Goal: Task Accomplishment & Management: Use online tool/utility

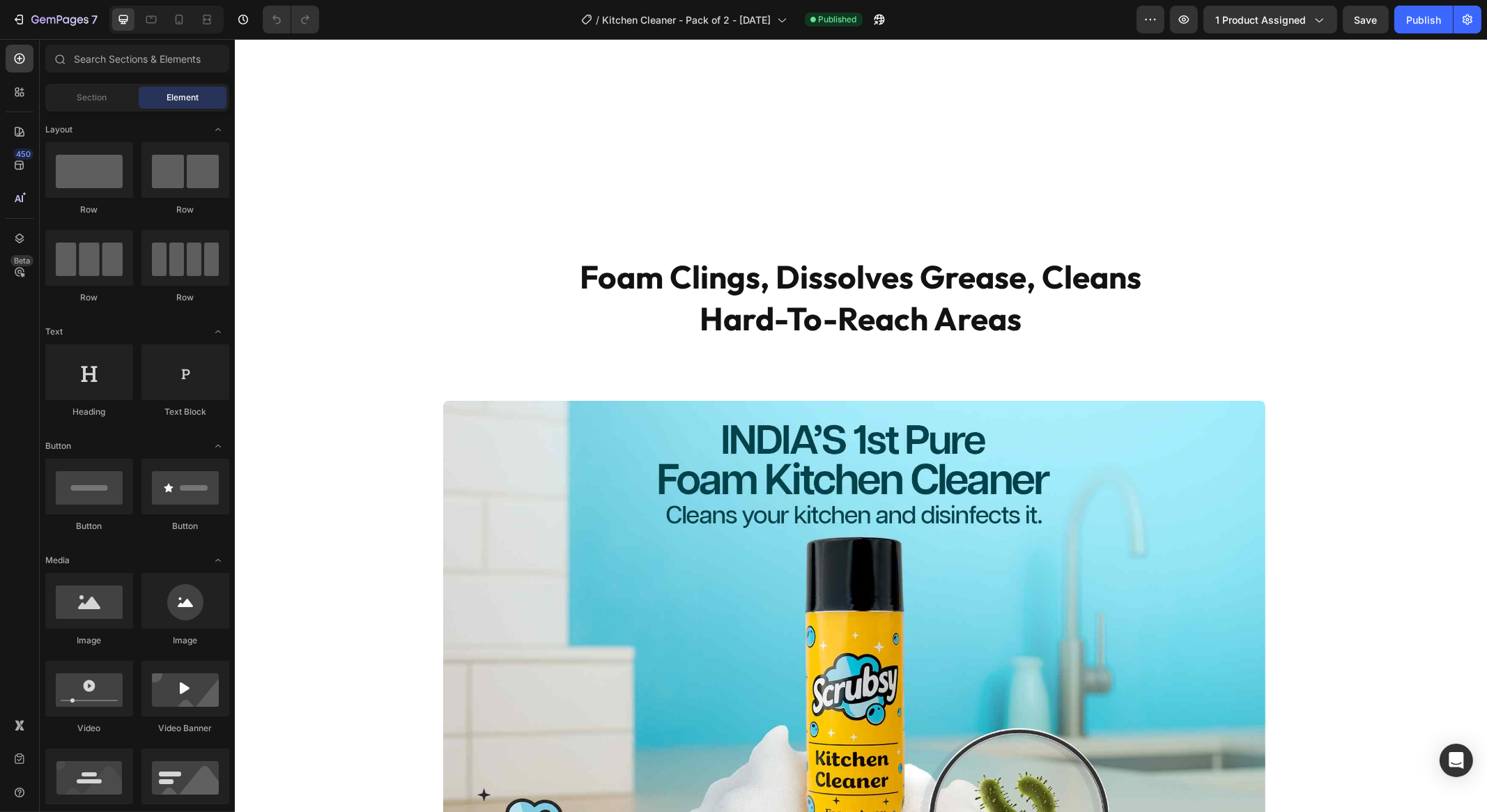
scroll to position [664, 0]
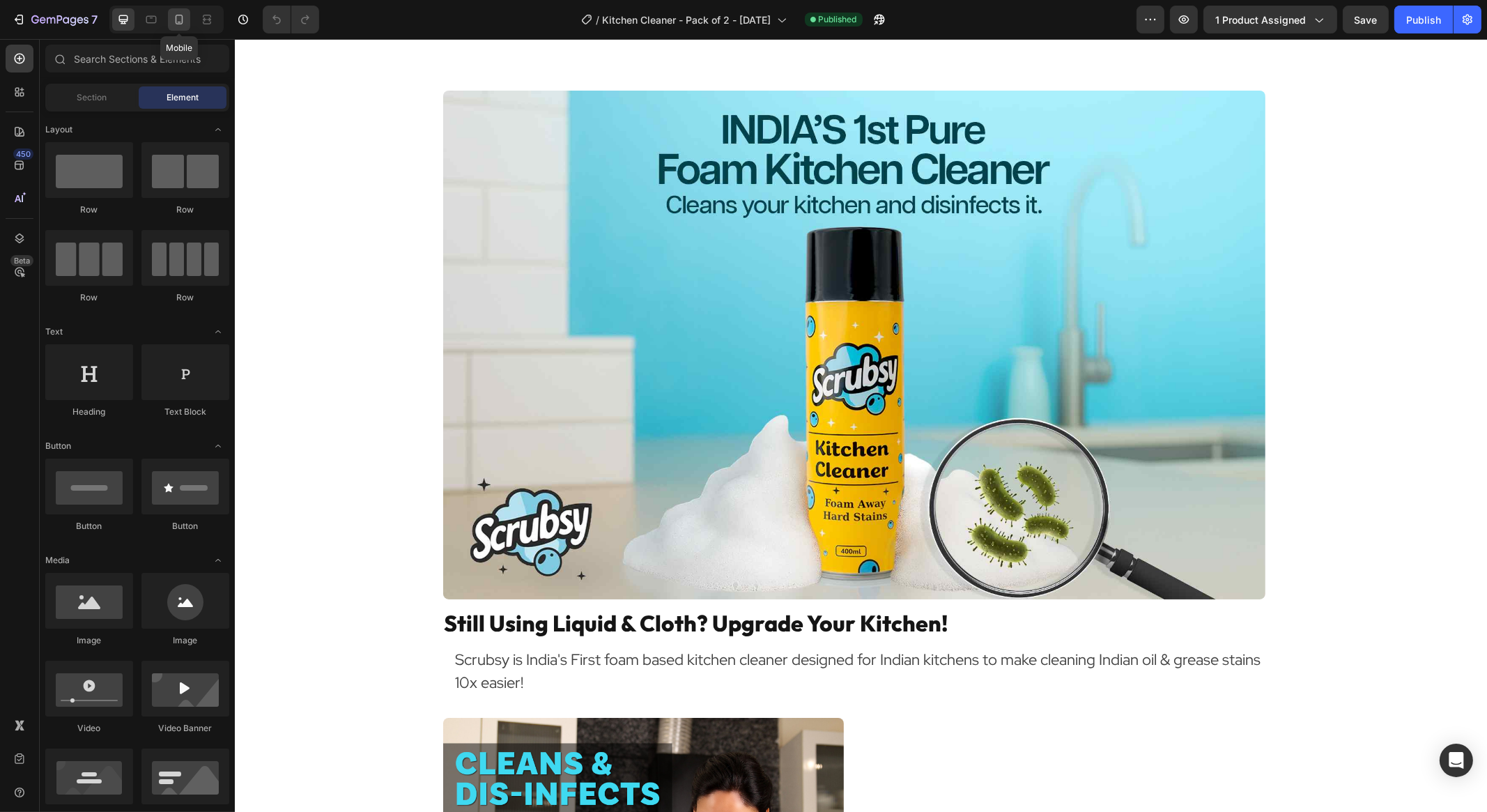
click at [180, 22] on icon at bounding box center [179, 20] width 14 height 14
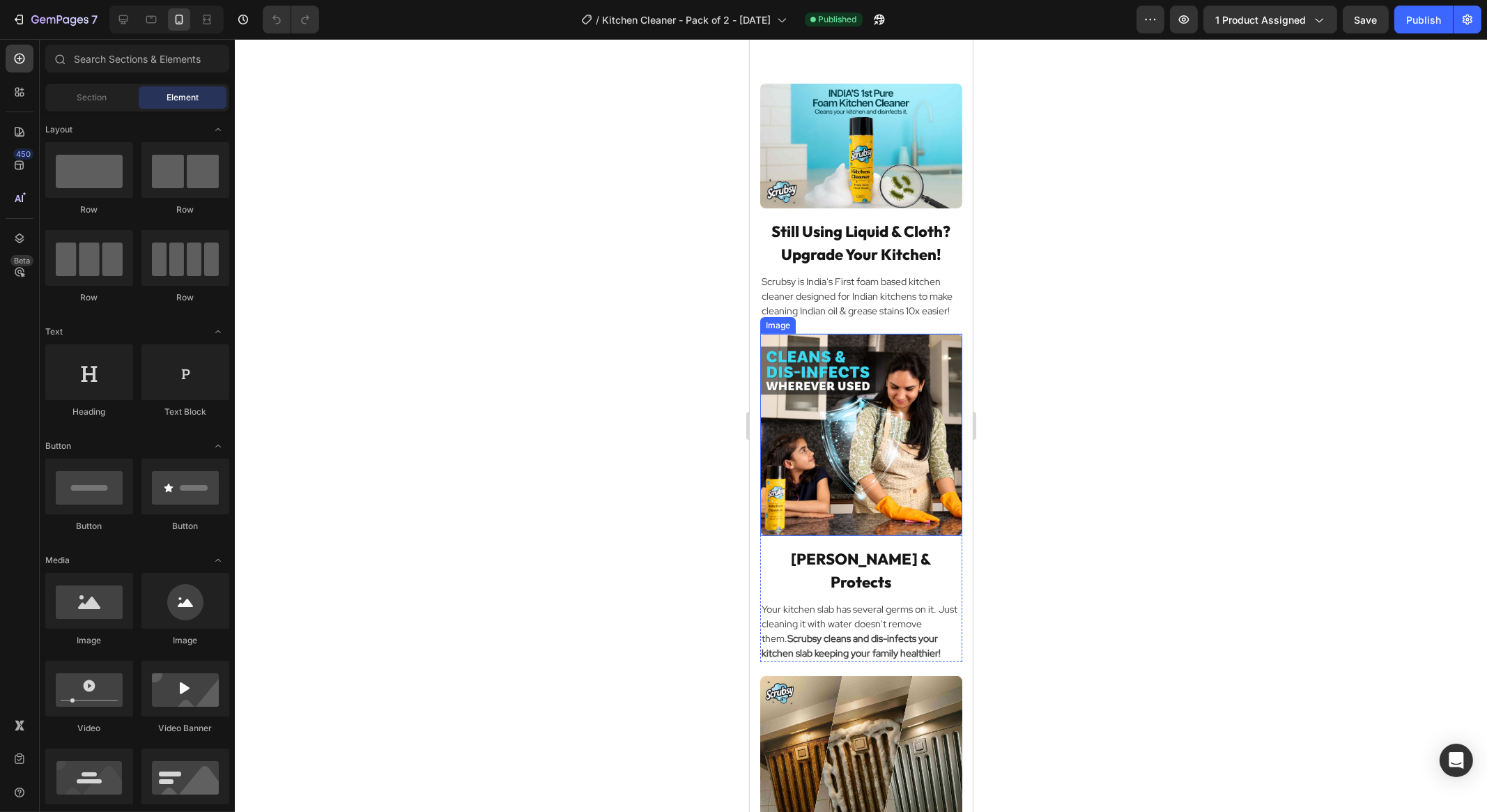
scroll to position [680, 0]
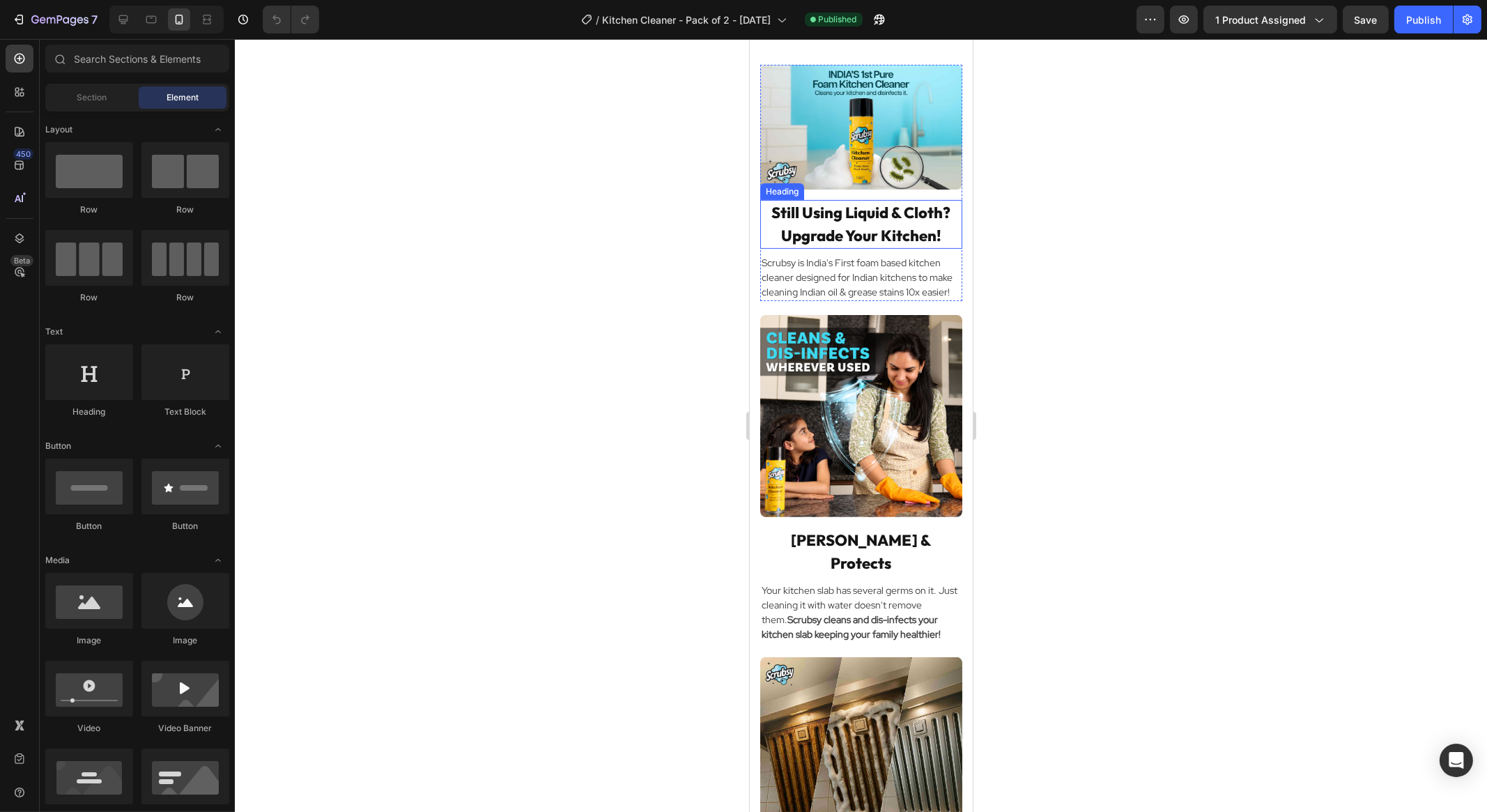
click at [858, 210] on h3 "Still Using Liquid & Cloth? Upgrade Your Kitchen!" at bounding box center [860, 224] width 202 height 49
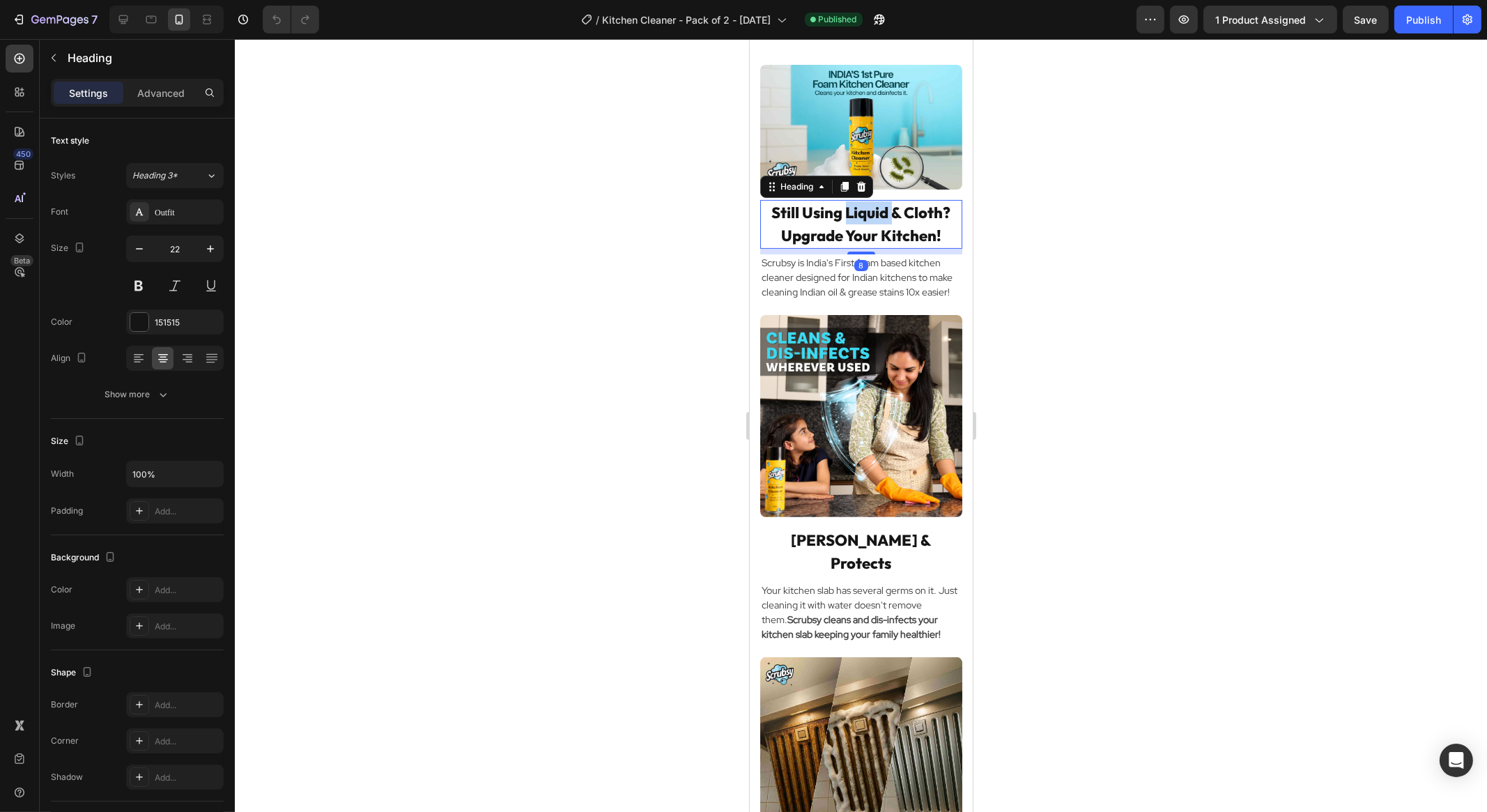
click at [858, 210] on h3 "Still Using Liquid & Cloth? Upgrade Your Kitchen!" at bounding box center [860, 224] width 202 height 49
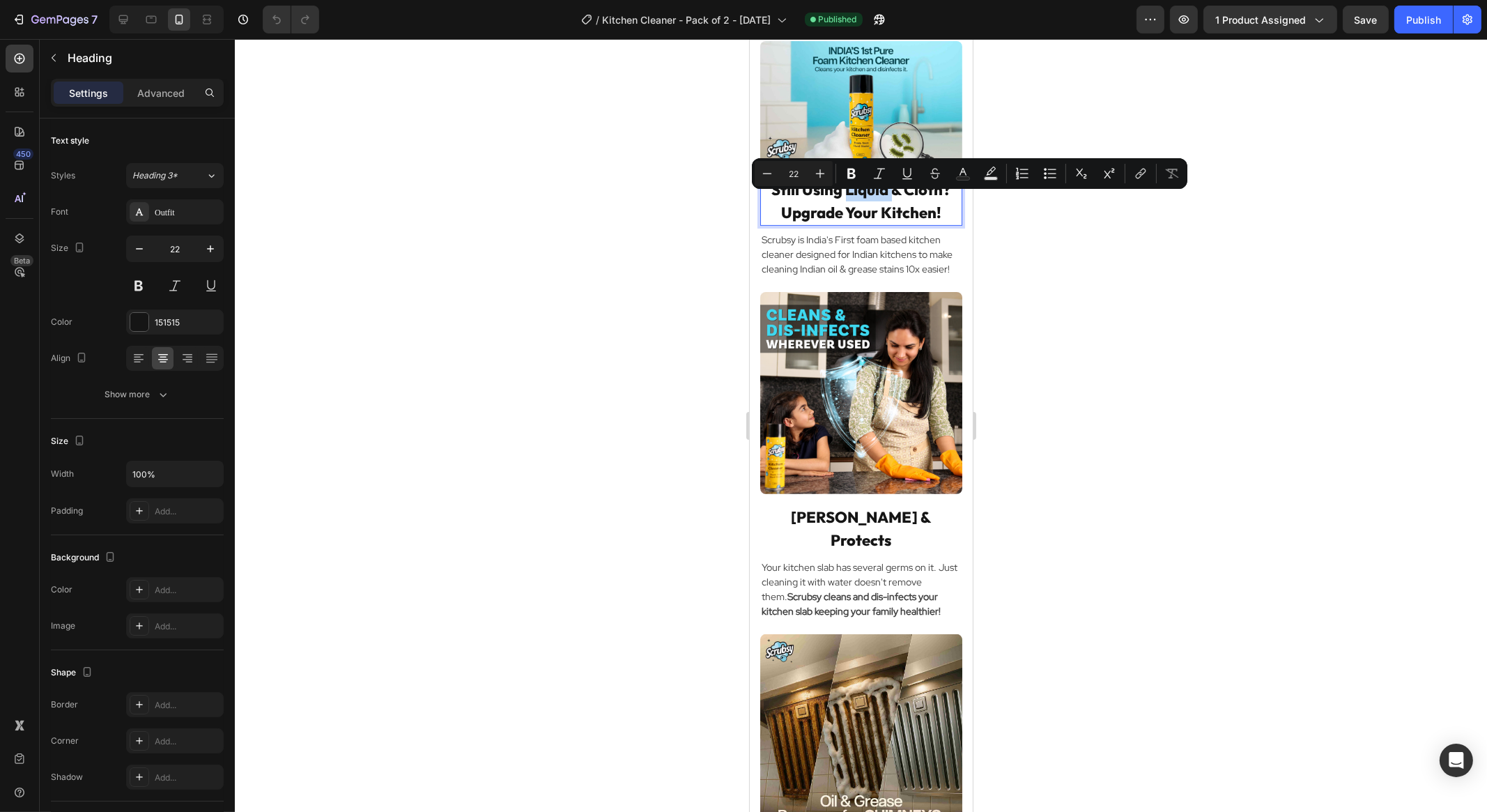
click at [858, 210] on p "Still Using Liquid & Cloth? Upgrade Your Kitchen!" at bounding box center [860, 201] width 199 height 46
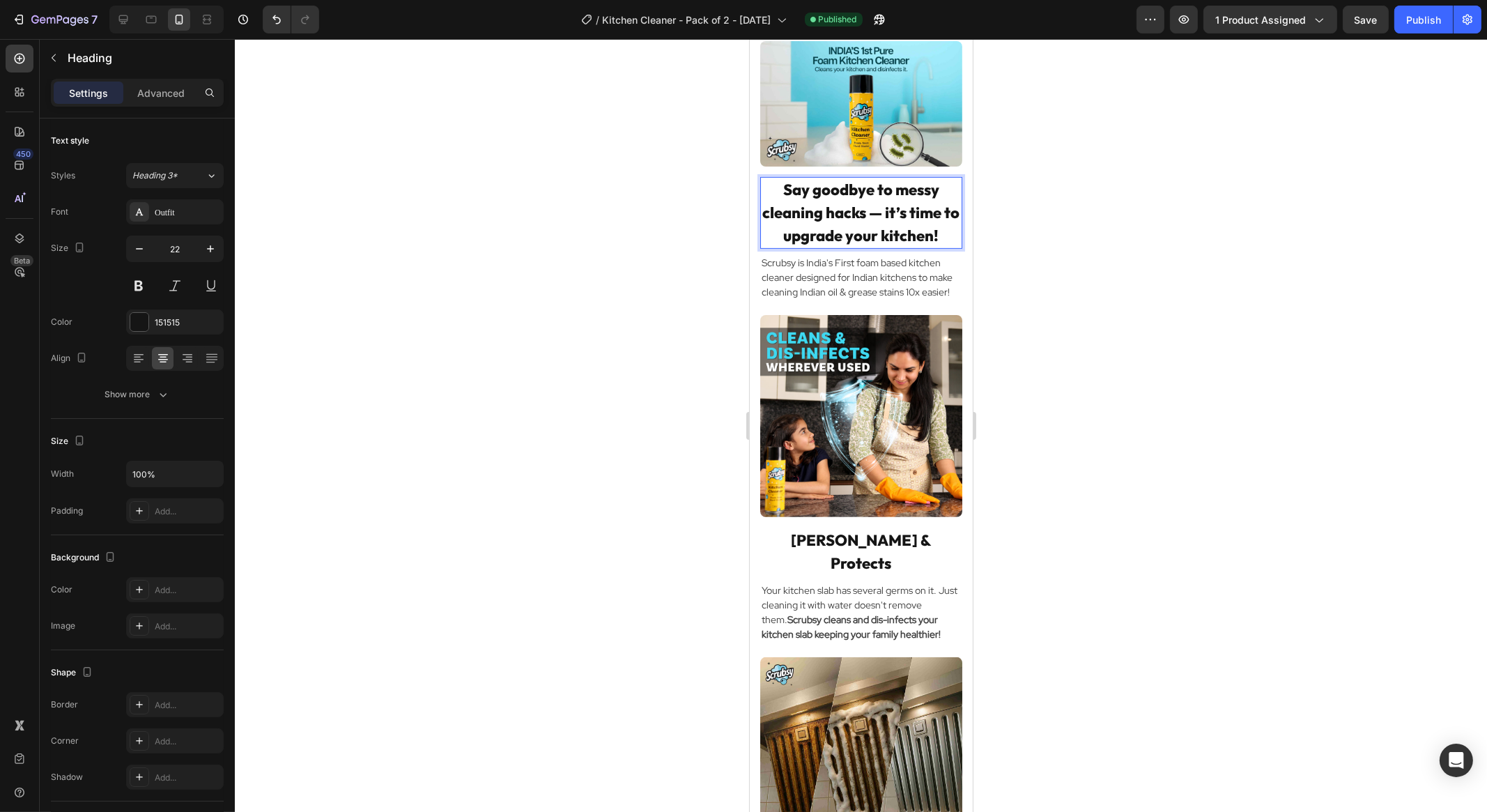
click at [899, 227] on p "Say goodbye to messy cleaning hacks — it’s time to upgrade your kitchen!" at bounding box center [860, 212] width 199 height 69
click at [793, 247] on p "Say goodbye to messy cleaning hacks — it’s time to upgrade your kitchen!" at bounding box center [860, 212] width 199 height 69
click at [931, 232] on p "Say goodbye to messy cleaning hacks — it’s Upgrade your kitchen!" at bounding box center [860, 212] width 199 height 69
click at [886, 223] on p "Say goodbye to messy cleaning hacks. Upgrade your kitchen!" at bounding box center [860, 212] width 199 height 69
click at [904, 247] on p "Say goodbye to messy cleaning hacks. Upgrade your kitchen!" at bounding box center [860, 212] width 199 height 69
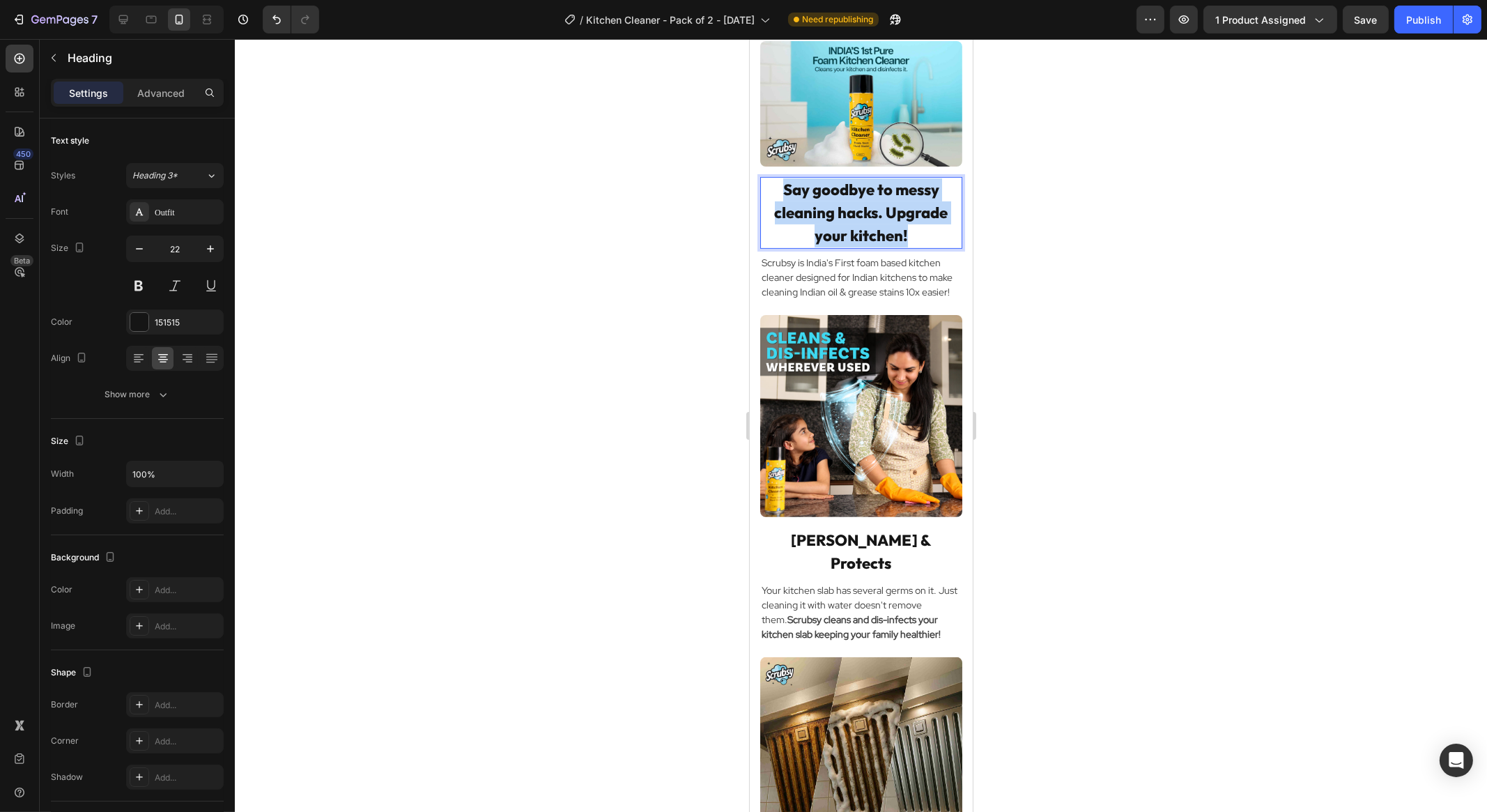
copy p "Say goodbye to messy cleaning hacks. Upgrade your kitchen!"
click at [902, 247] on p "No more messy cleaning tricks. Upgrade your kitchen now!" at bounding box center [860, 212] width 199 height 69
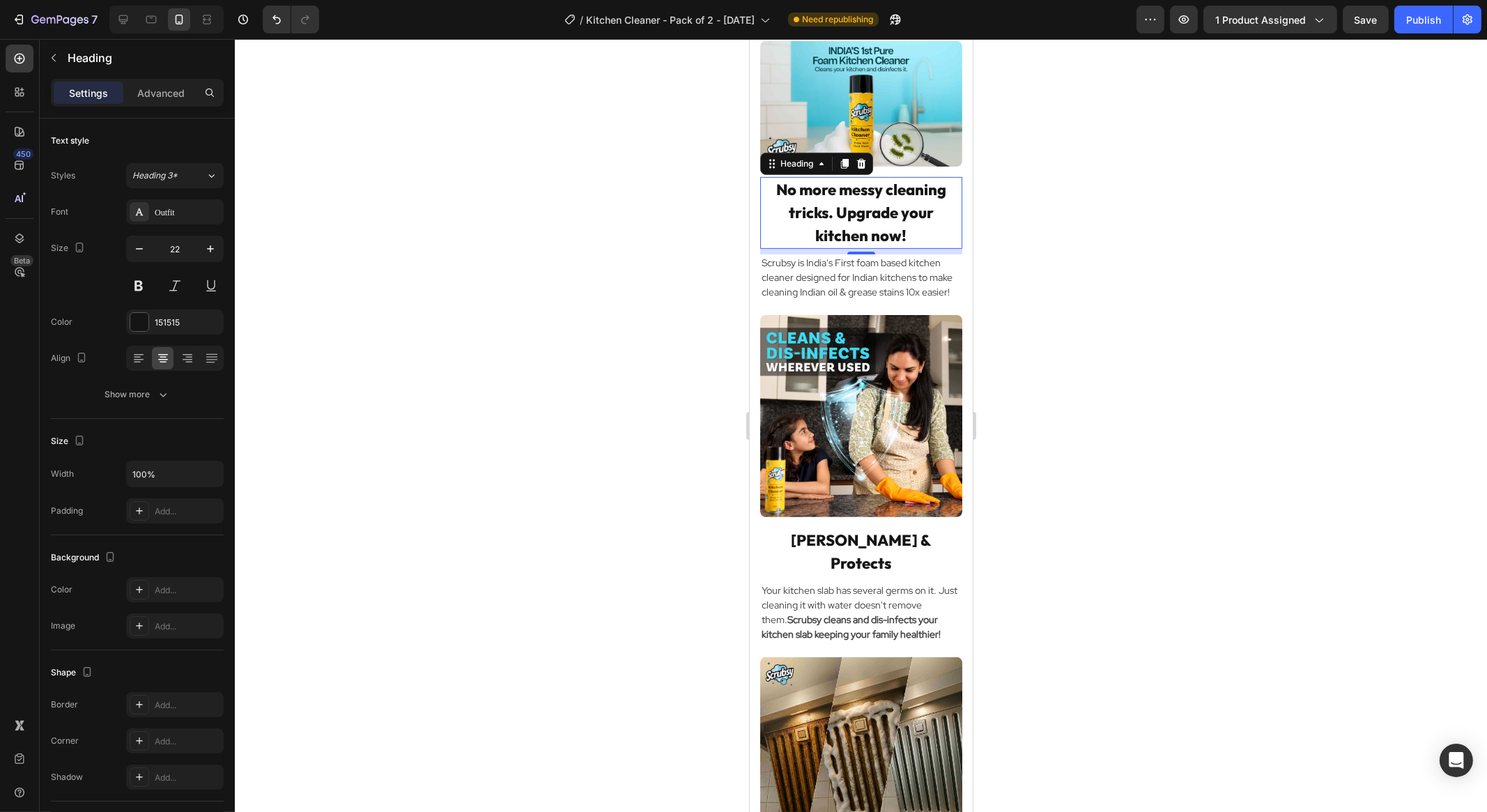
click at [1034, 309] on div at bounding box center [860, 426] width 1252 height 773
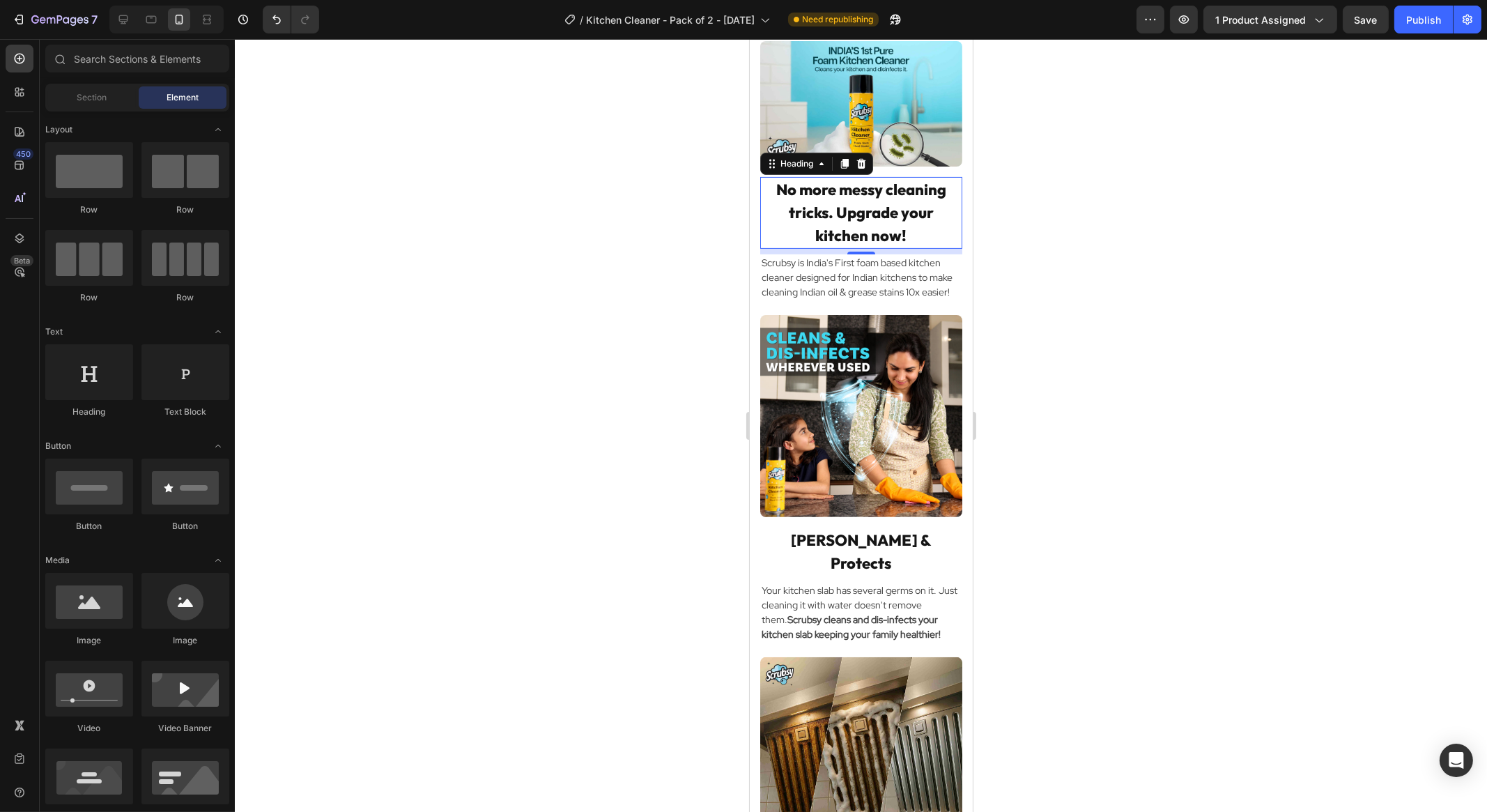
click at [816, 228] on p "No more messy cleaning tricks. Upgrade your kitchen now!" at bounding box center [860, 212] width 199 height 69
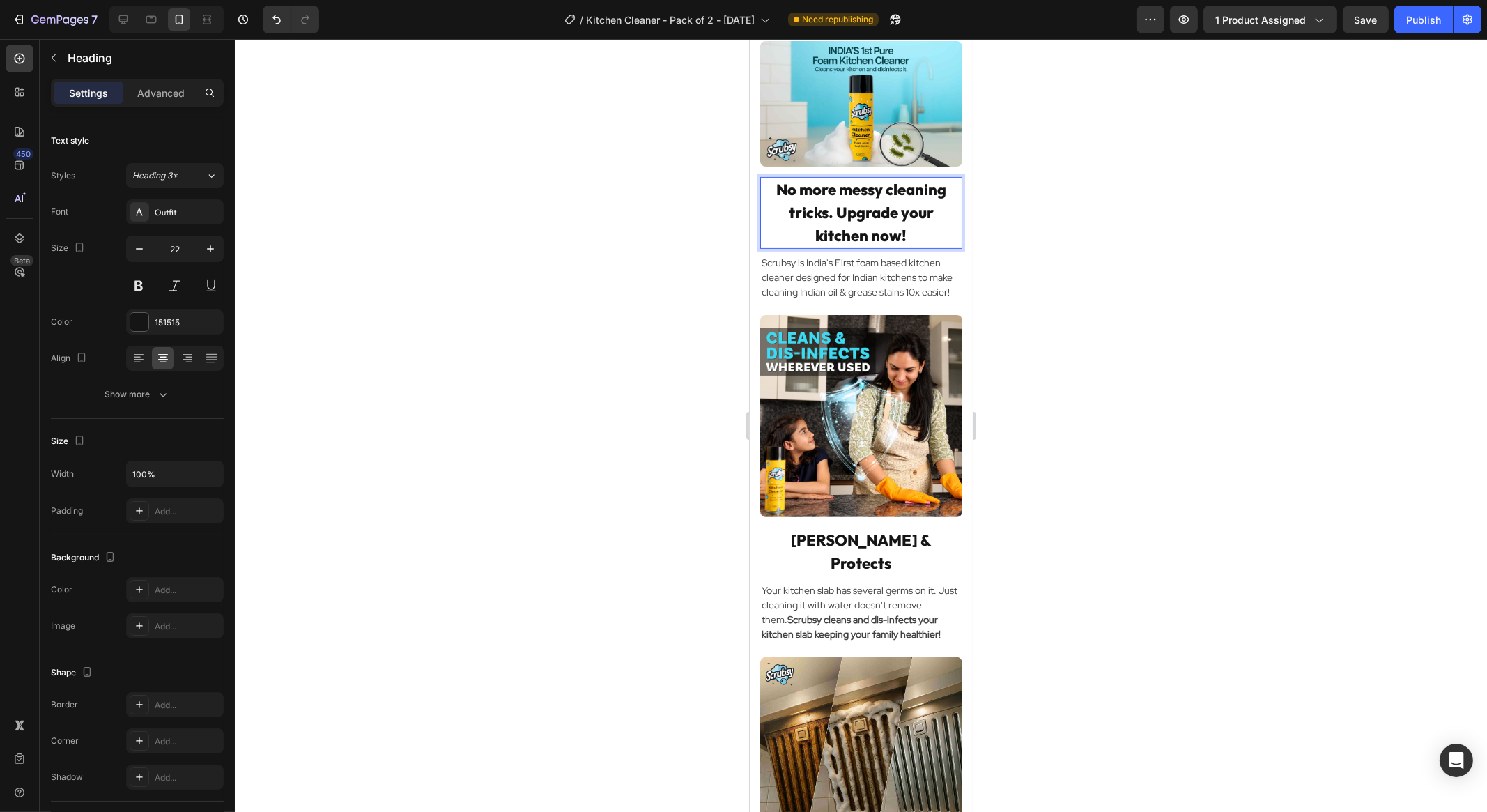
click at [820, 229] on p "No more messy cleaning tricks. Upgrade your kitchen now!" at bounding box center [860, 212] width 199 height 69
click at [1005, 344] on div at bounding box center [860, 426] width 1252 height 773
click at [819, 224] on p "No more messy cleaning hacks. Upgrade your kitchen now!" at bounding box center [860, 212] width 199 height 69
click at [850, 229] on p "No more messy cleaning hacks. Upgrade your kitchen now!" at bounding box center [860, 212] width 199 height 69
drag, startPoint x: 821, startPoint y: 226, endPoint x: 769, endPoint y: 204, distance: 56.5
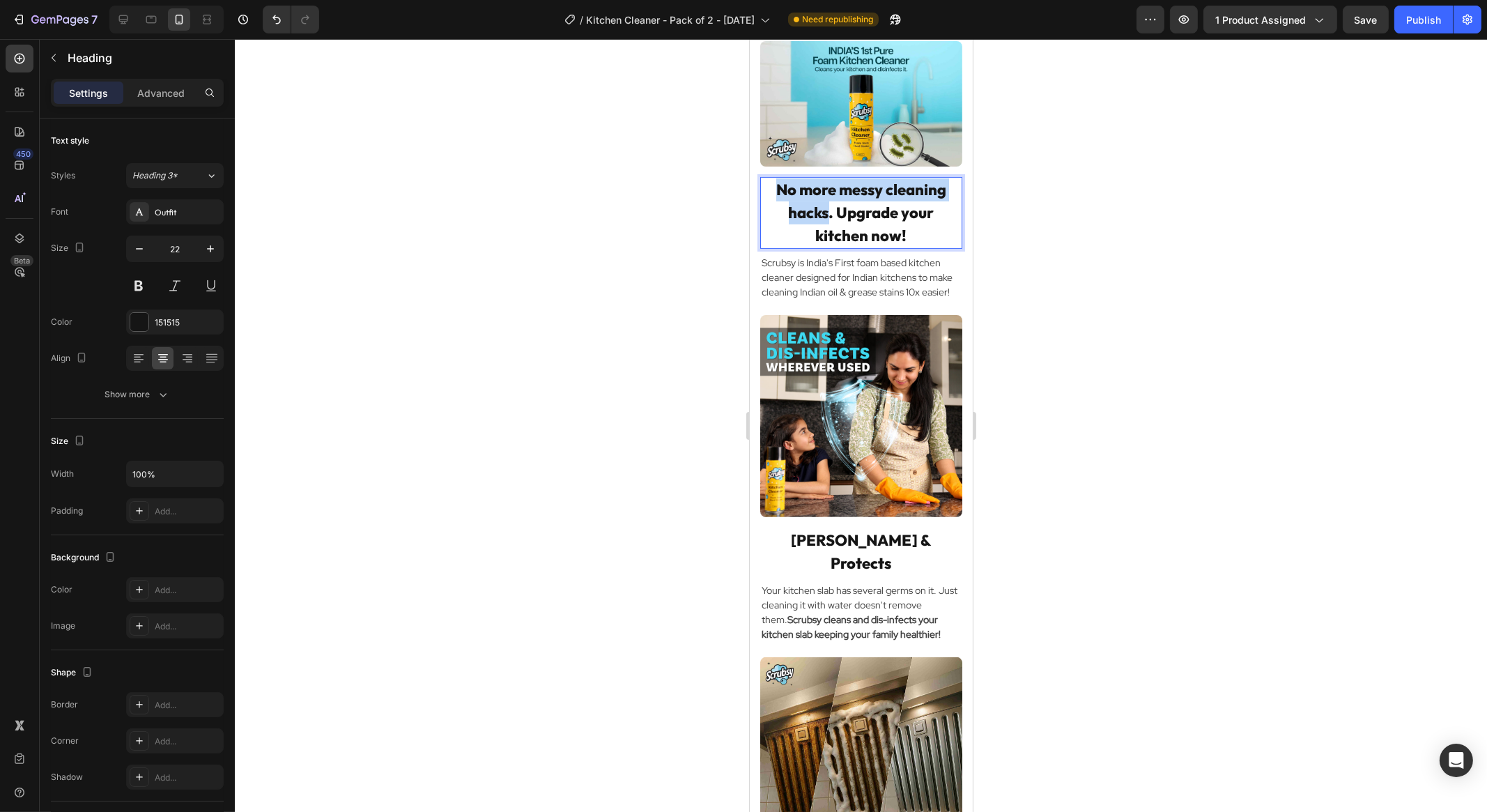
click at [769, 204] on p "No more messy cleaning hacks. Upgrade your kitchen now!" at bounding box center [860, 212] width 199 height 69
click at [1016, 370] on div at bounding box center [860, 426] width 1252 height 773
click at [899, 230] on p "Tired of messy, outdated cleaning hacks? Upgrade your kitchen now!" at bounding box center [860, 212] width 199 height 69
click at [884, 221] on p "Tired of messy, outdated cleaning hacks? Upgrade your kitchen now!" at bounding box center [860, 212] width 199 height 69
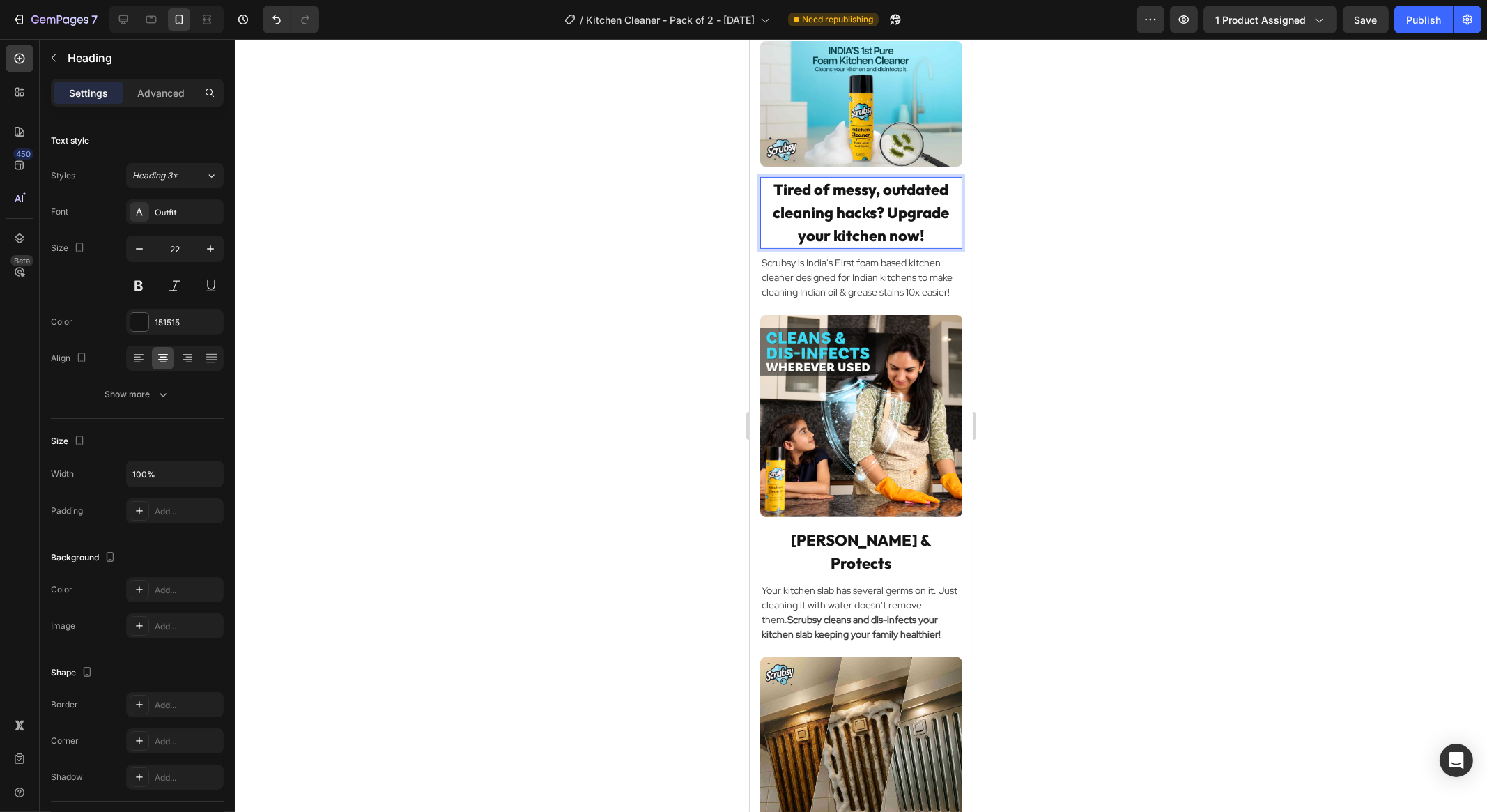
click at [895, 244] on p "Tired of messy, outdated cleaning hacks? Upgrade your kitchen now!" at bounding box center [860, 212] width 199 height 69
click at [894, 224] on p "Tired of messy, outdated cleaning hacks? Upgrade your kitchen now!" at bounding box center [860, 212] width 199 height 69
click at [915, 247] on p "Tired of messy, outdated cleaning hacks? Upgrade your kitchen now!" at bounding box center [860, 212] width 199 height 69
click at [1216, 471] on div at bounding box center [860, 426] width 1252 height 773
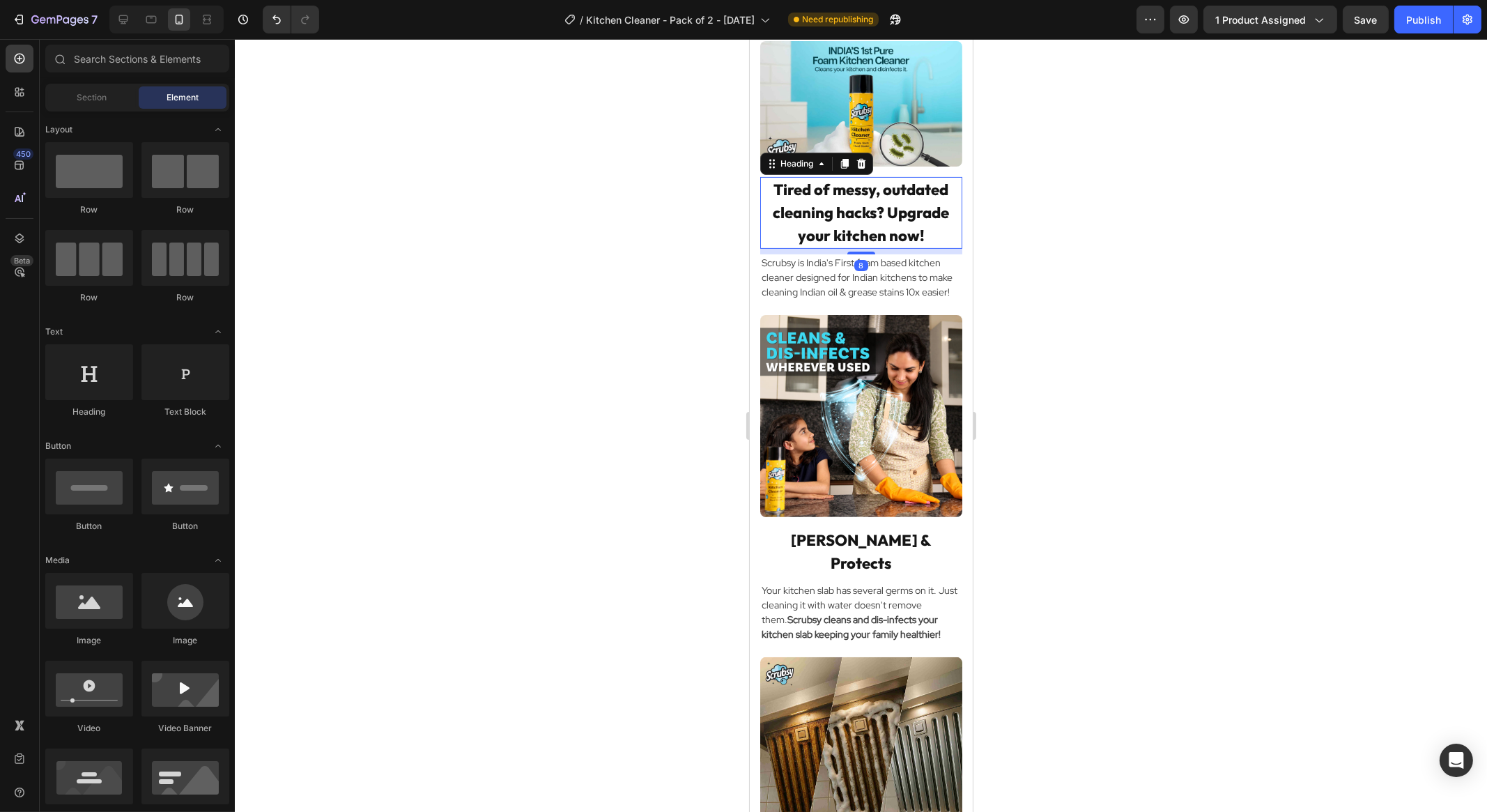
click at [894, 232] on p "Tired of messy, outdated cleaning hacks? Upgrade your kitchen now!" at bounding box center [860, 212] width 199 height 69
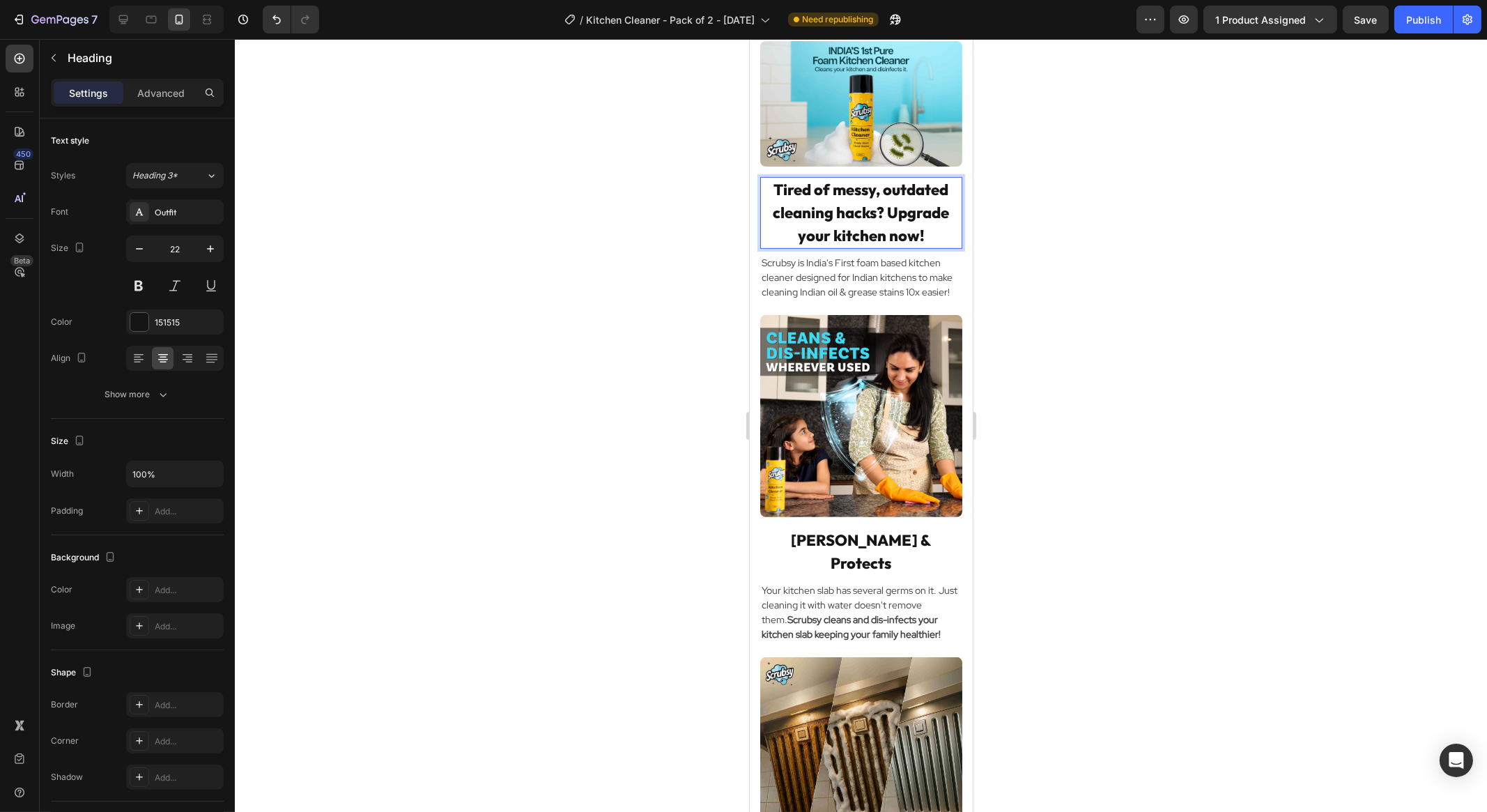
click at [884, 228] on p "Tired of messy, outdated cleaning hacks? Upgrade your kitchen now!" at bounding box center [860, 212] width 199 height 69
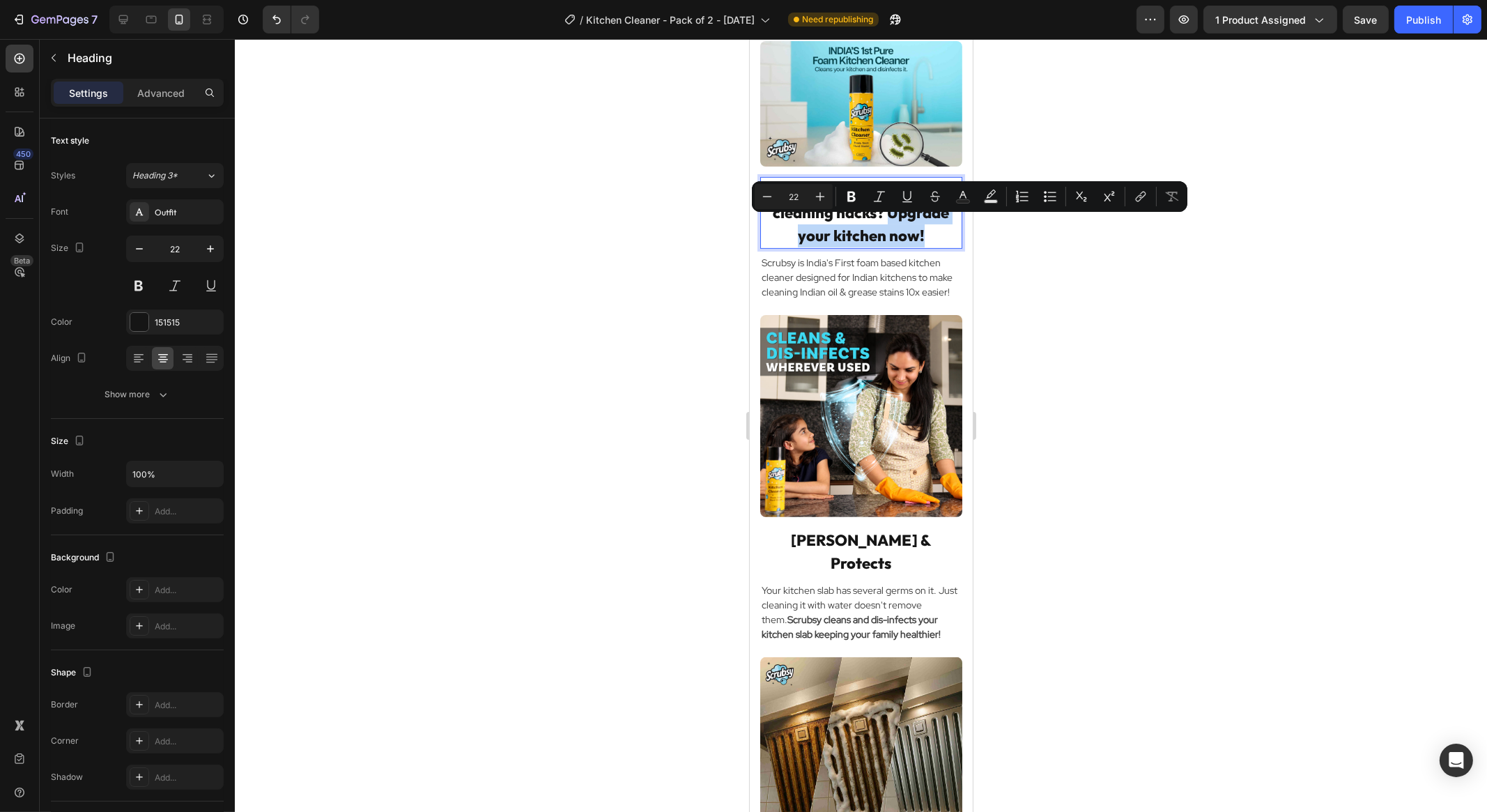
drag, startPoint x: 917, startPoint y: 251, endPoint x: 884, endPoint y: 227, distance: 40.8
click at [884, 227] on p "Tired of messy, outdated cleaning hacks? Upgrade your kitchen now!" at bounding box center [860, 212] width 199 height 69
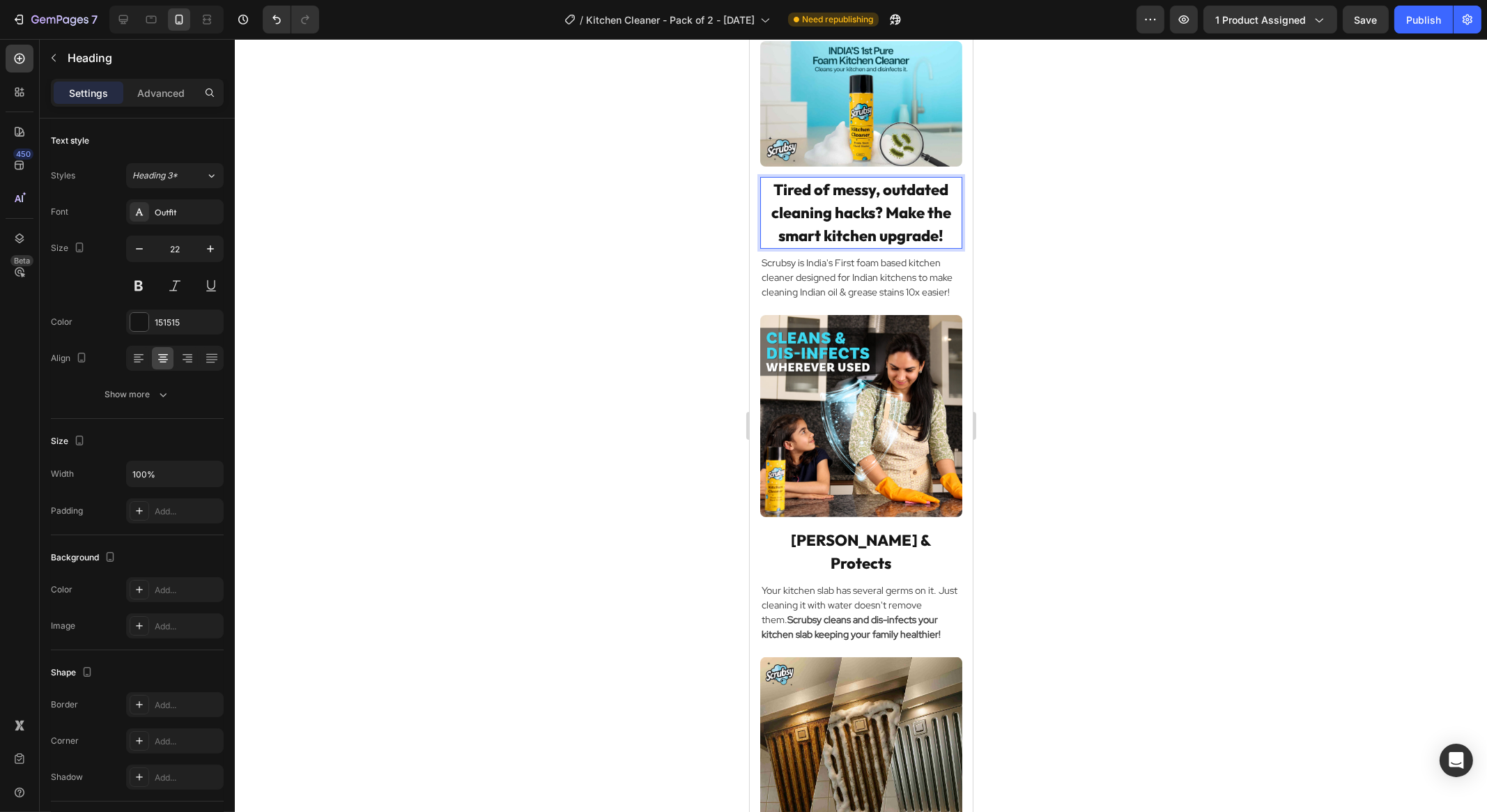
click at [769, 247] on p "Tired of messy, outdated cleaning hacks? Make the smart kitchen upgrade!" at bounding box center [860, 212] width 199 height 69
click at [919, 232] on p "Tired of messy, outdated cleaning hacks? Make the smart kitchen upgrade!" at bounding box center [860, 212] width 199 height 69
click at [834, 226] on p "Tired of messy, outdated cleaning hacks? Make the smart kitchen upgrade!" at bounding box center [860, 212] width 199 height 69
copy p "Tired of messy, outdated cleaning hacks? Make the smart kitchen upgrade!"
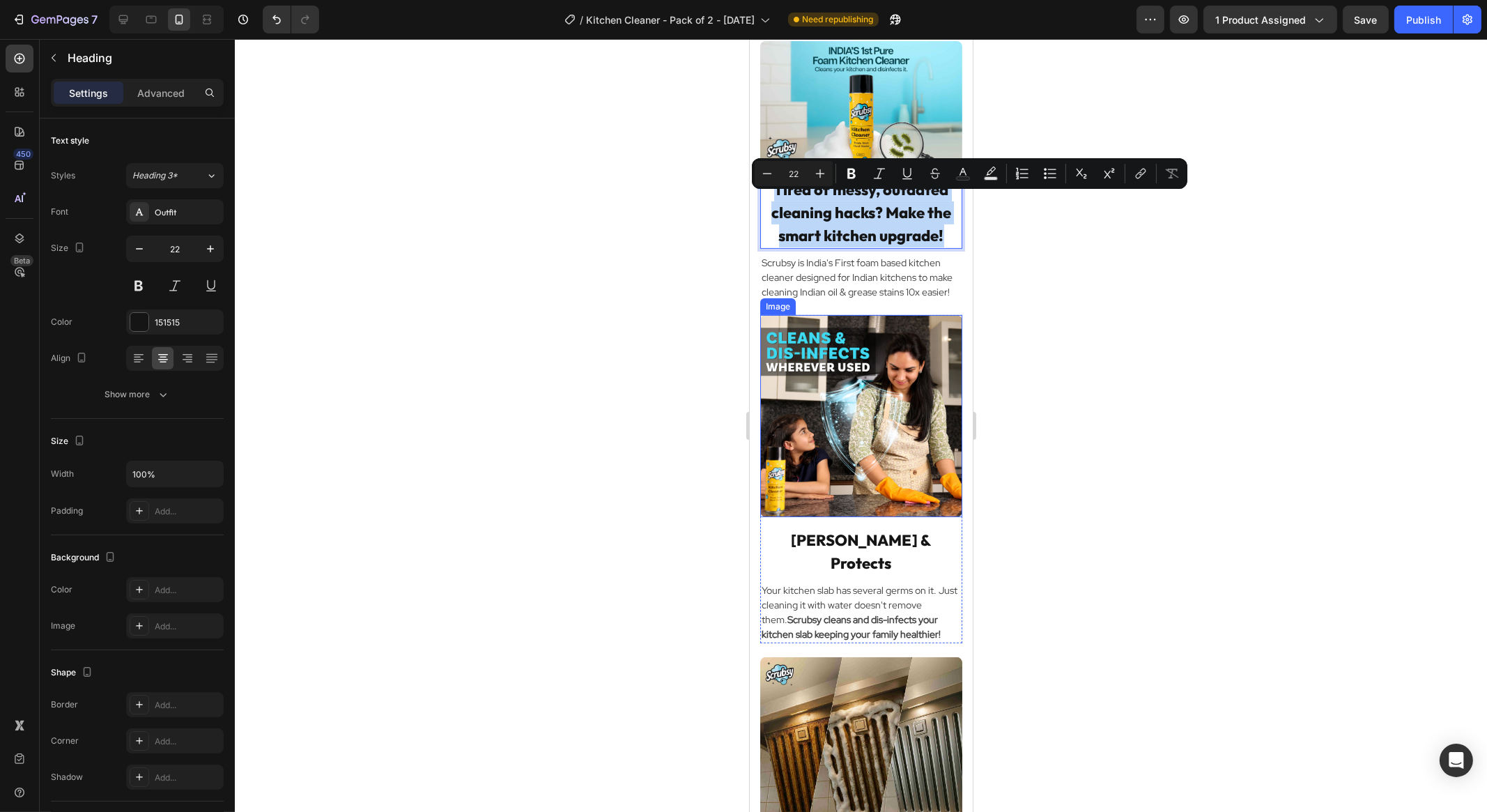
copy p "Tired of messy, outdated cleaning hacks? Make the smart kitchen upgrade!"
click at [917, 209] on p "Tired of messy, outdated cleaning hacks? Make the smart kitchen upgrade!" at bounding box center [860, 212] width 199 height 69
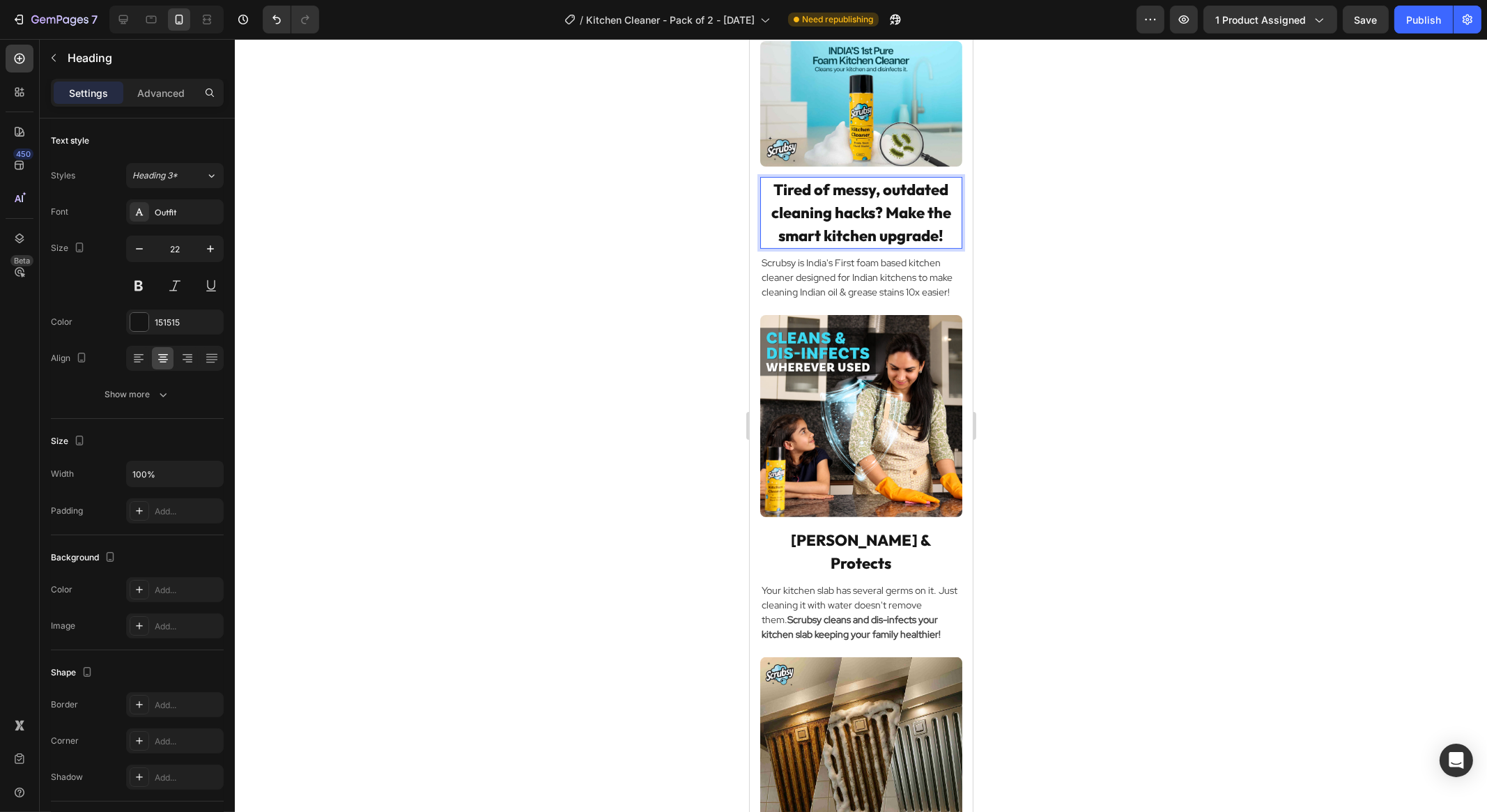
click at [917, 230] on p "Tired of messy, outdated cleaning hacks? Make the smart kitchen upgrade!" at bounding box center [860, 212] width 199 height 69
click at [770, 232] on p "Tired of messy, outdated cleaning hacks? Choose the smart kitchen upgrade!" at bounding box center [860, 212] width 199 height 69
click at [875, 211] on p "Tired of messy, outdated cleaning hacks? Choose the smart kitchen upgrade!" at bounding box center [860, 212] width 199 height 69
click at [771, 228] on p "Tired of messy, outdated cleaning hacks? Choose the smart kitchen upgrade!" at bounding box center [860, 212] width 199 height 69
click at [937, 205] on p "Tired of messy, outdated cleaning hacks? Choose the smart kitchen upgrade!" at bounding box center [860, 212] width 199 height 69
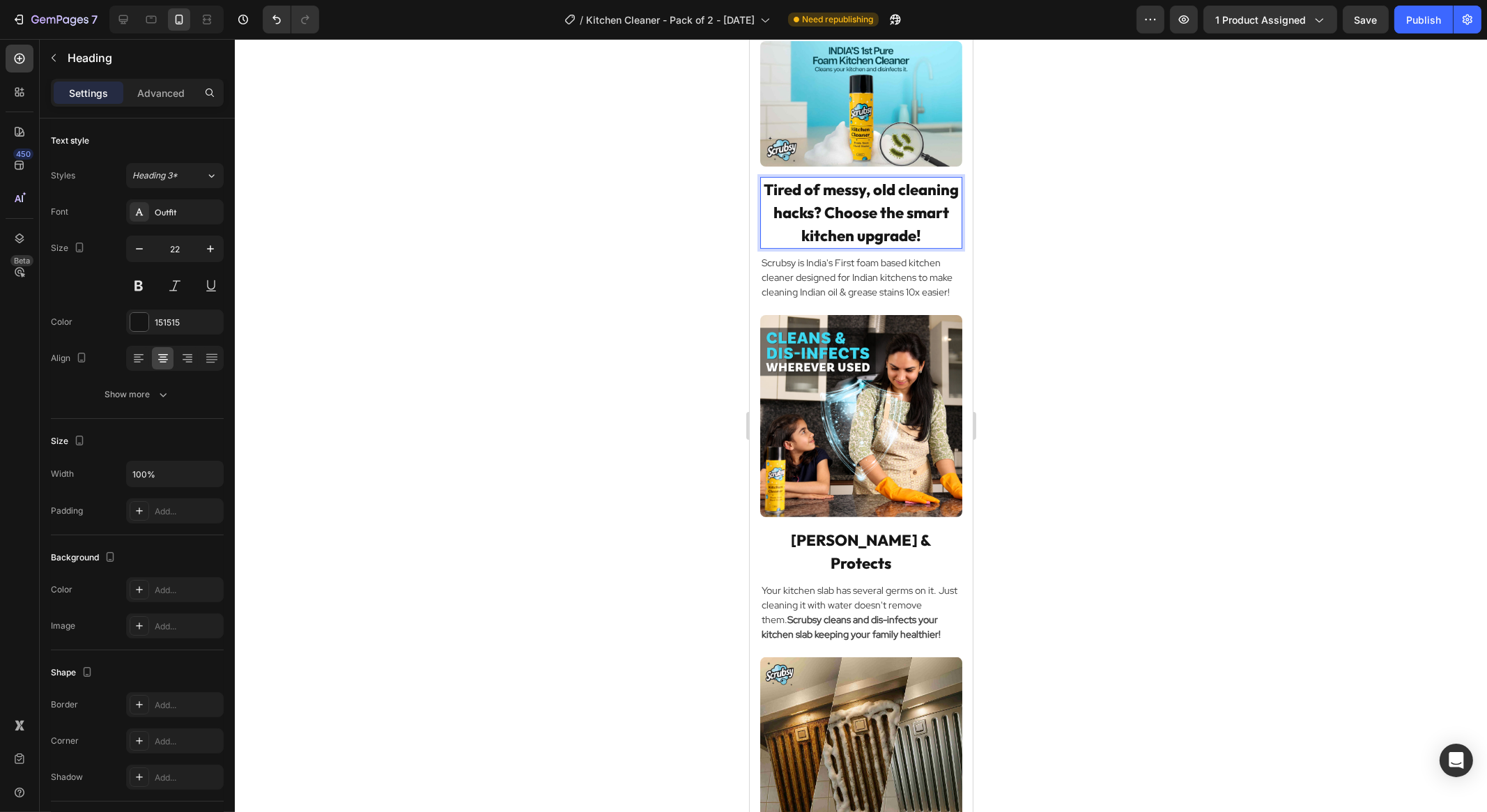
click at [907, 247] on p "Tired of messy, old cleaning hacks? Choose the smart kitchen upgrade!" at bounding box center [860, 212] width 199 height 69
click at [897, 207] on p "Tired of messy, old cleaning hacks? Choose the smart kitchen upgrade!" at bounding box center [860, 212] width 199 height 69
click at [914, 247] on p "Tired of messy, old cleaning hacks? Choose the smart kitchen upgrade!" at bounding box center [860, 212] width 199 height 69
click at [1076, 329] on div at bounding box center [860, 426] width 1252 height 773
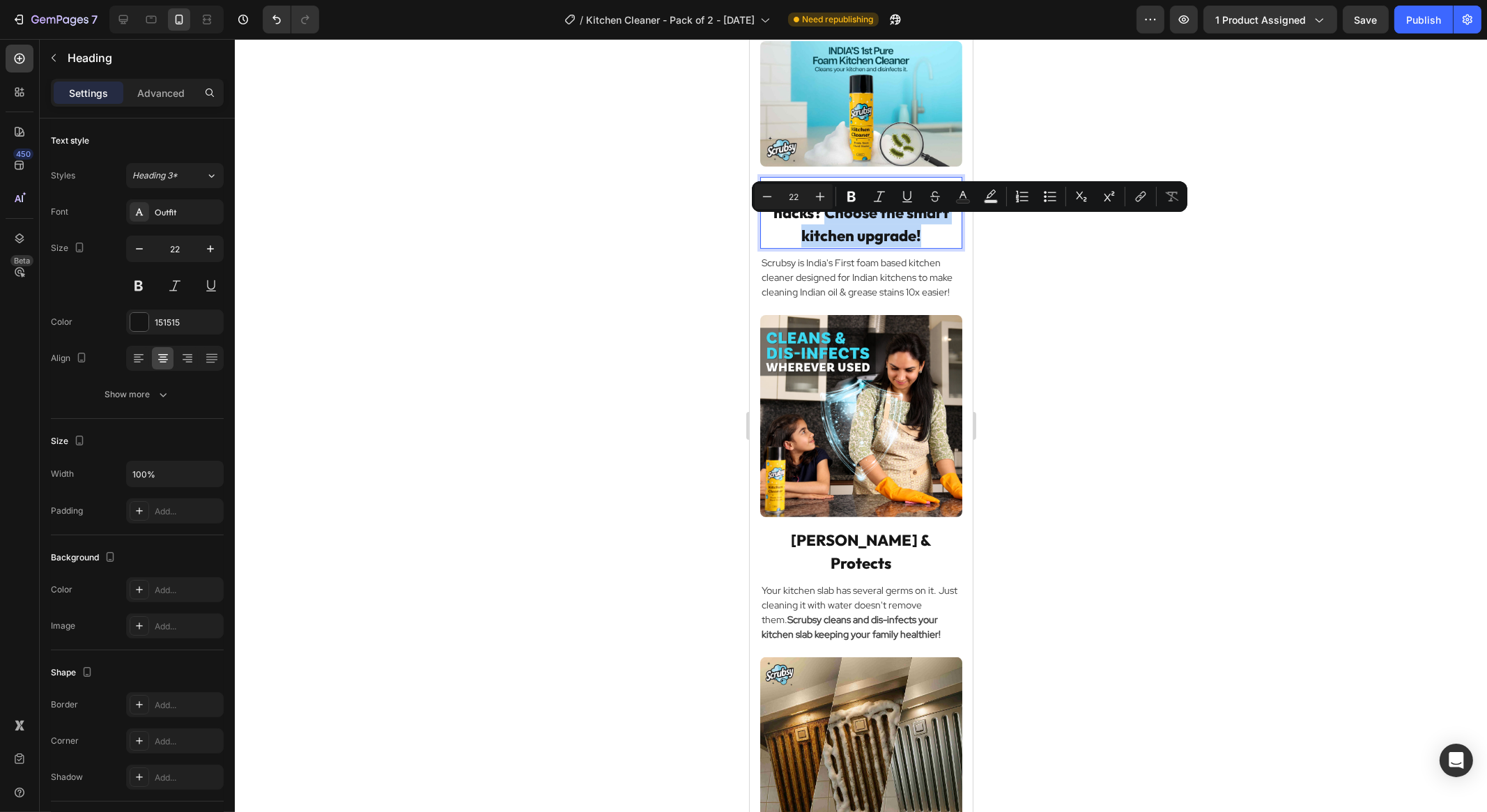
drag, startPoint x: 887, startPoint y: 225, endPoint x: 903, endPoint y: 274, distance: 51.5
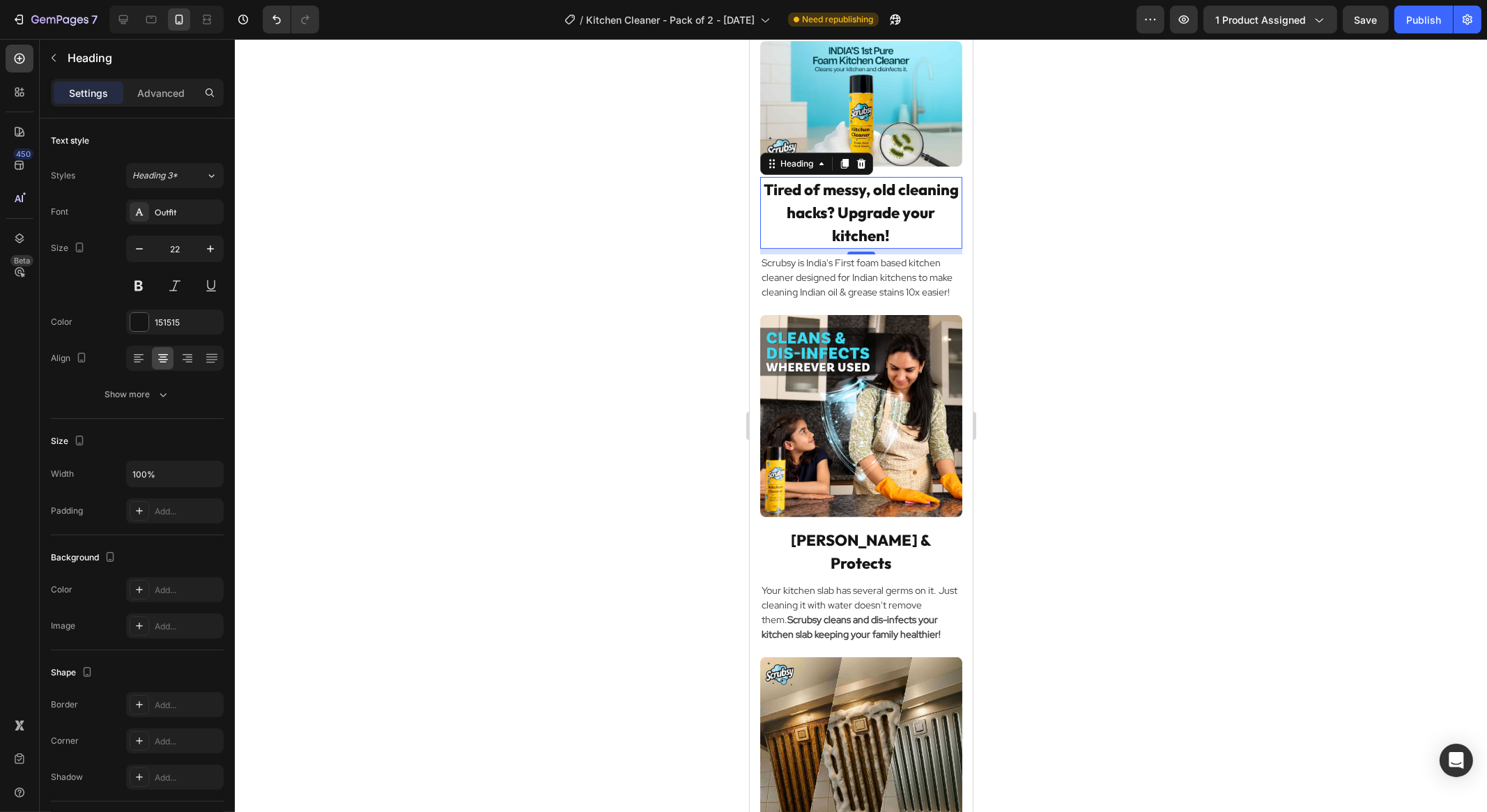
click at [1045, 275] on div at bounding box center [860, 426] width 1252 height 773
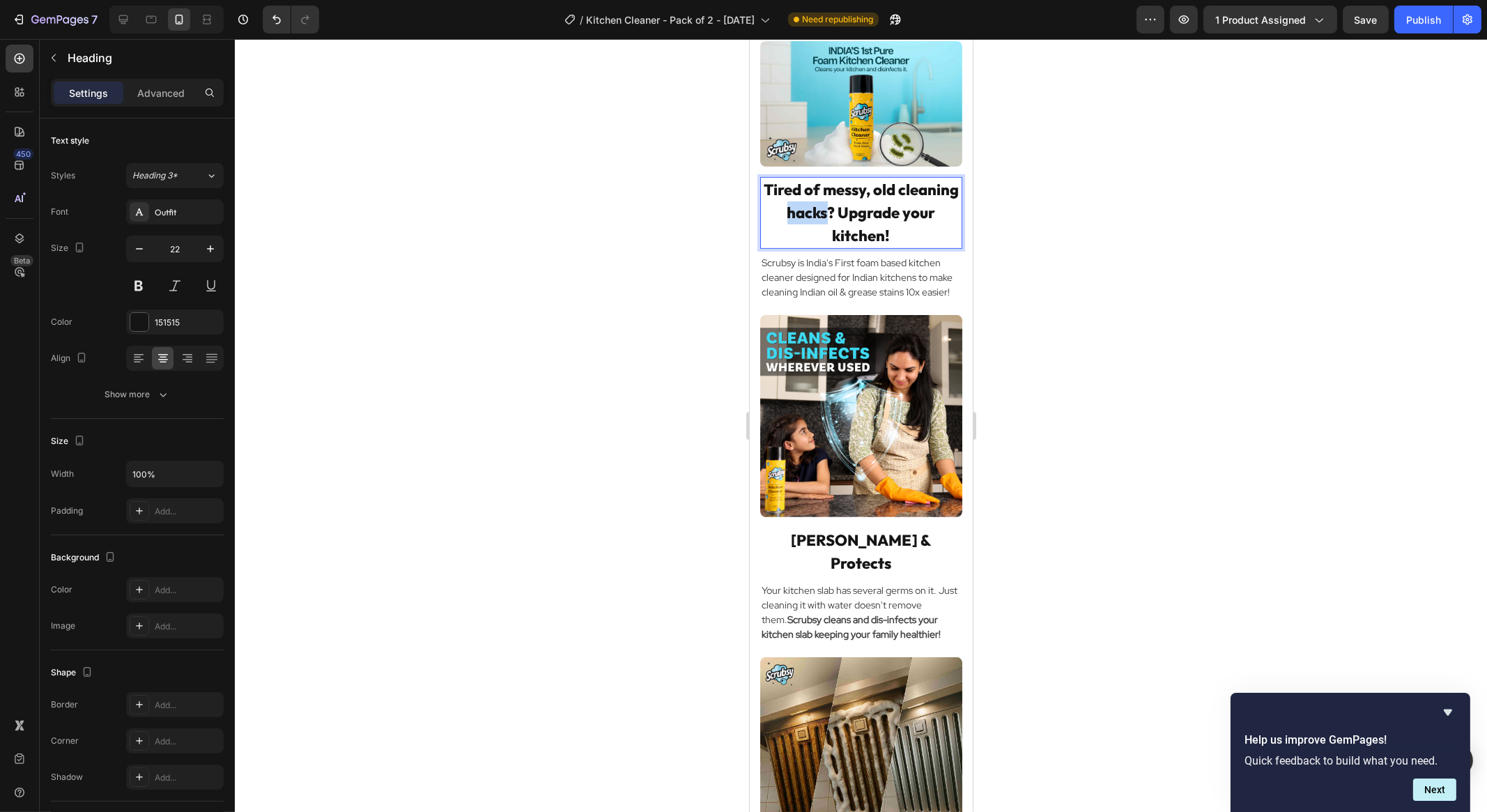
click at [831, 220] on p "Tired of messy, old cleaning hacks? Upgrade your kitchen!" at bounding box center [860, 212] width 199 height 69
